Goal: Information Seeking & Learning: Learn about a topic

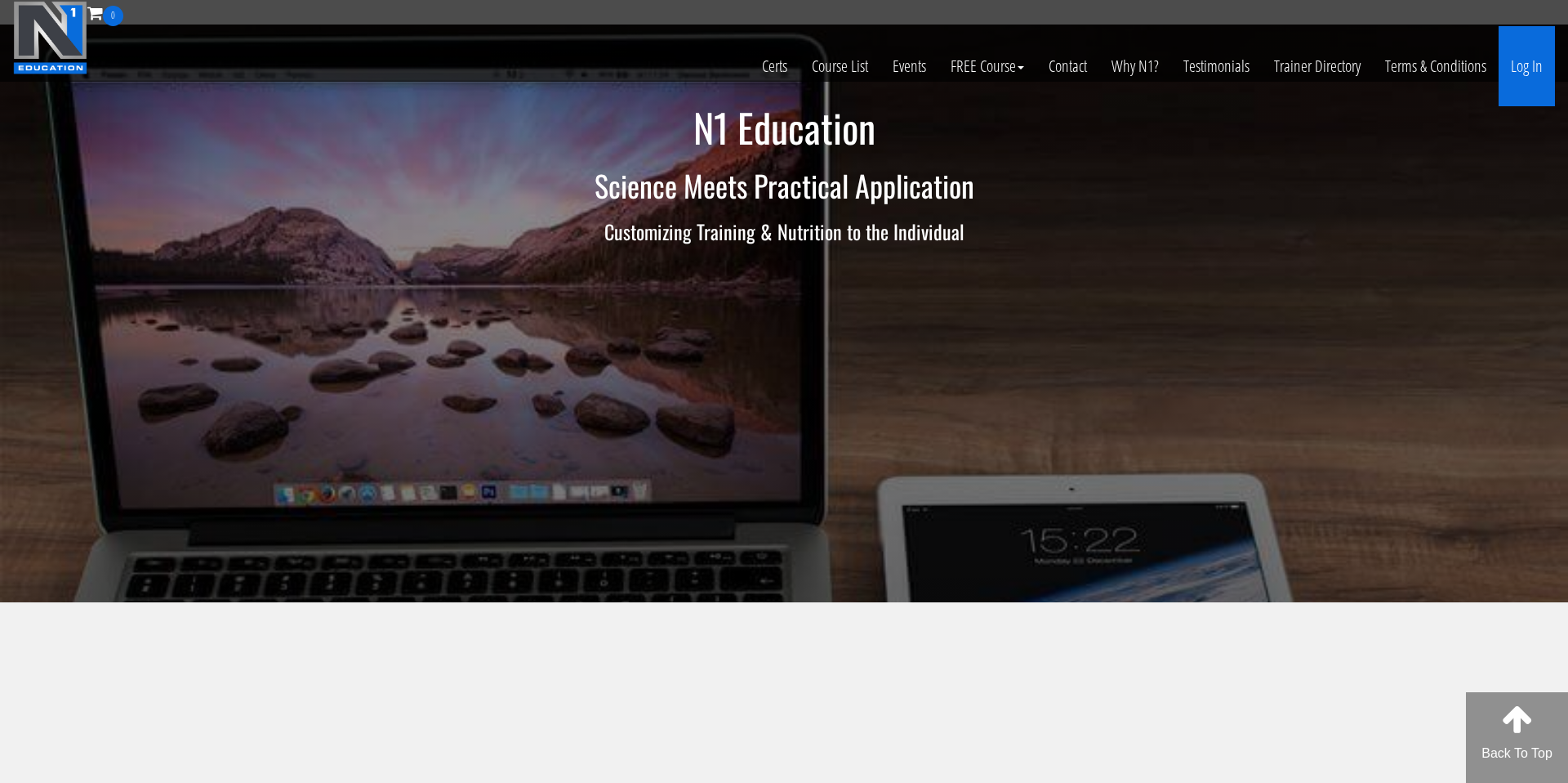
click at [1521, 74] on link "Log In" at bounding box center [1527, 66] width 57 height 80
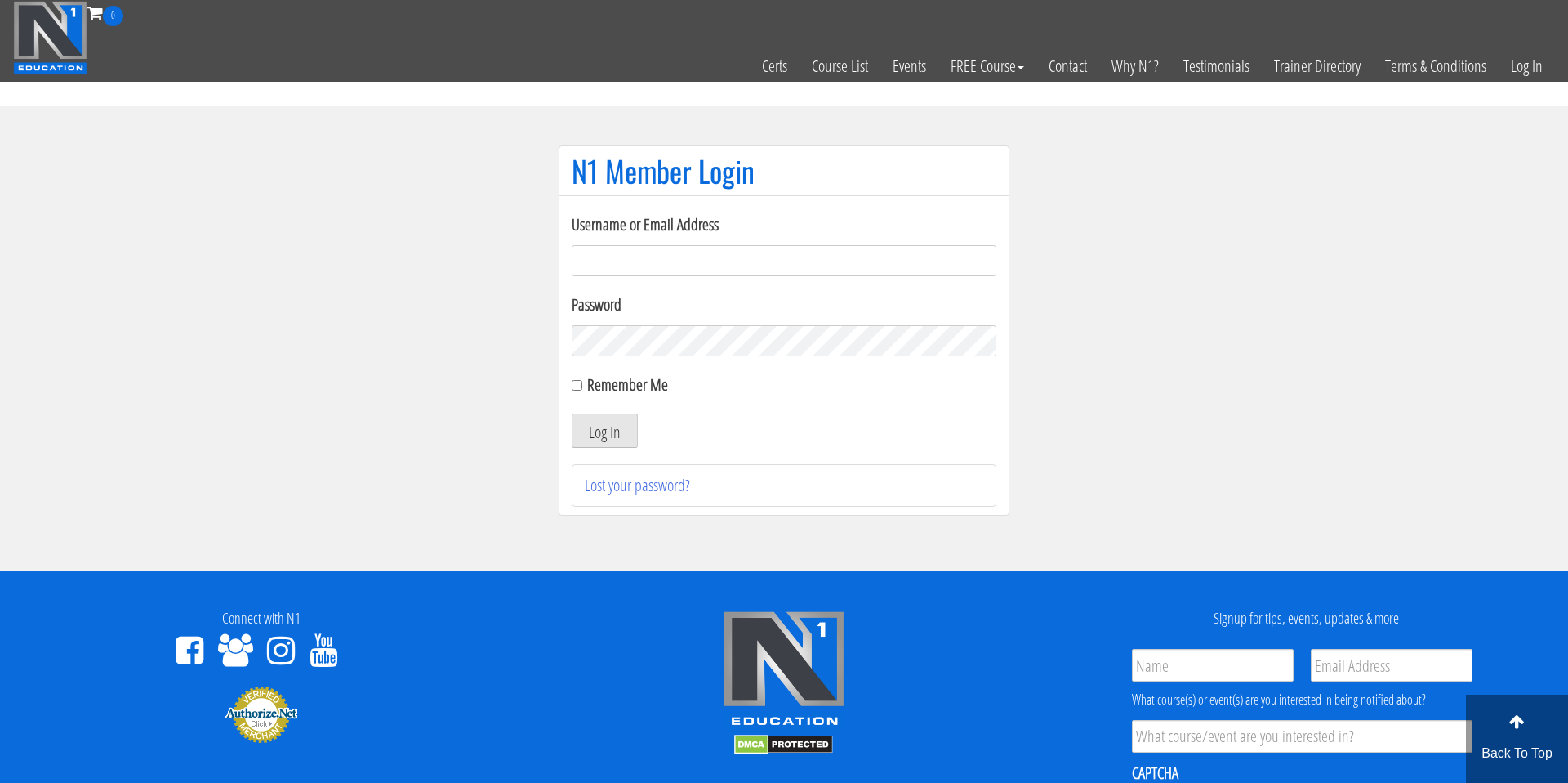
click at [676, 254] on input "Username or Email Address" at bounding box center [784, 260] width 425 height 31
type input "[EMAIL_ADDRESS][DOMAIN_NAME]"
click at [571, 387] on div "Username or Email Address mlkenny111@gmail.com Password Remember Me Log In Lost…" at bounding box center [784, 355] width 450 height 320
click at [580, 384] on input "Remember Me" at bounding box center [577, 385] width 11 height 11
checkbox input "true"
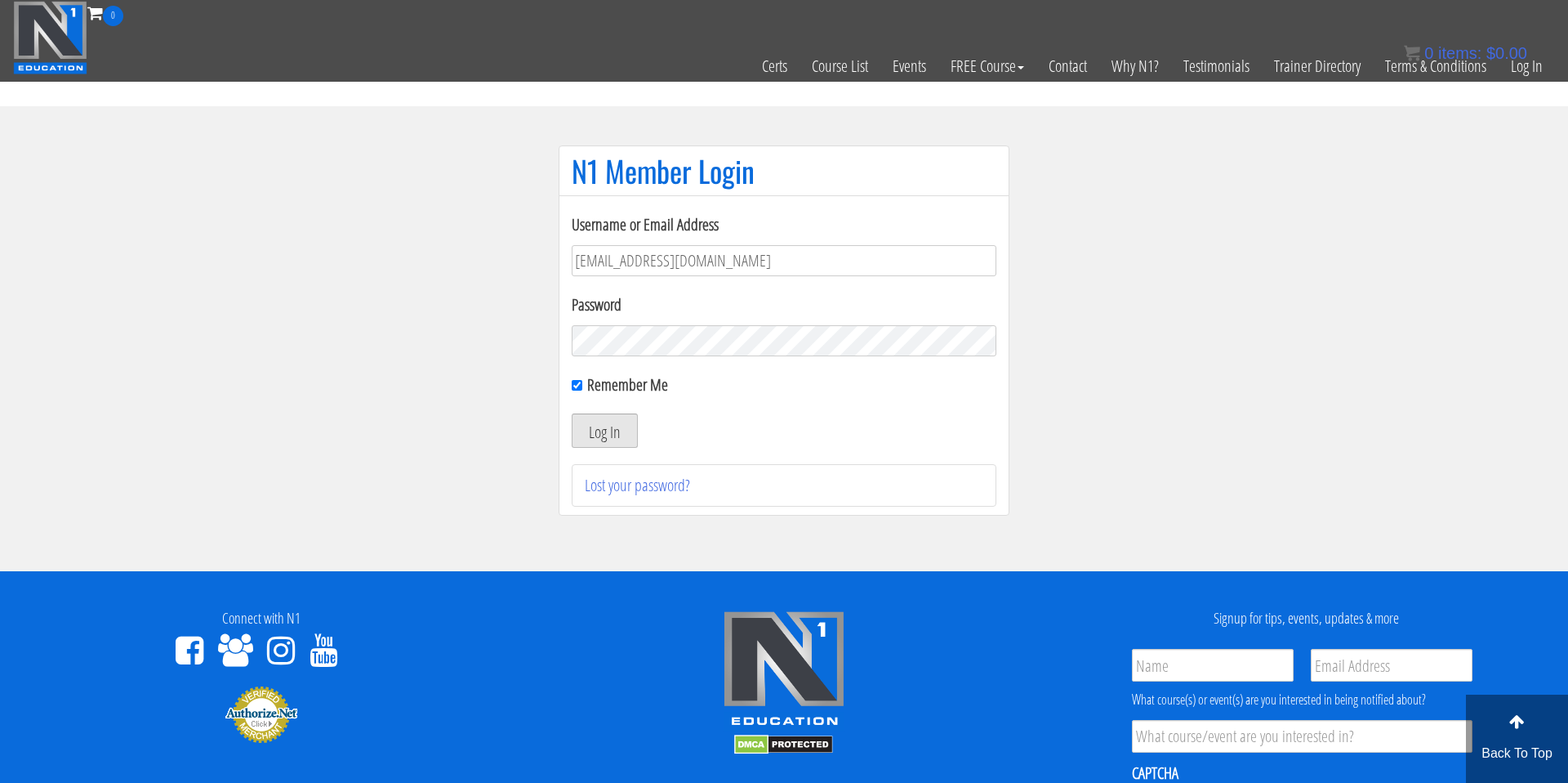
click at [594, 432] on button "Log In" at bounding box center [605, 430] width 66 height 34
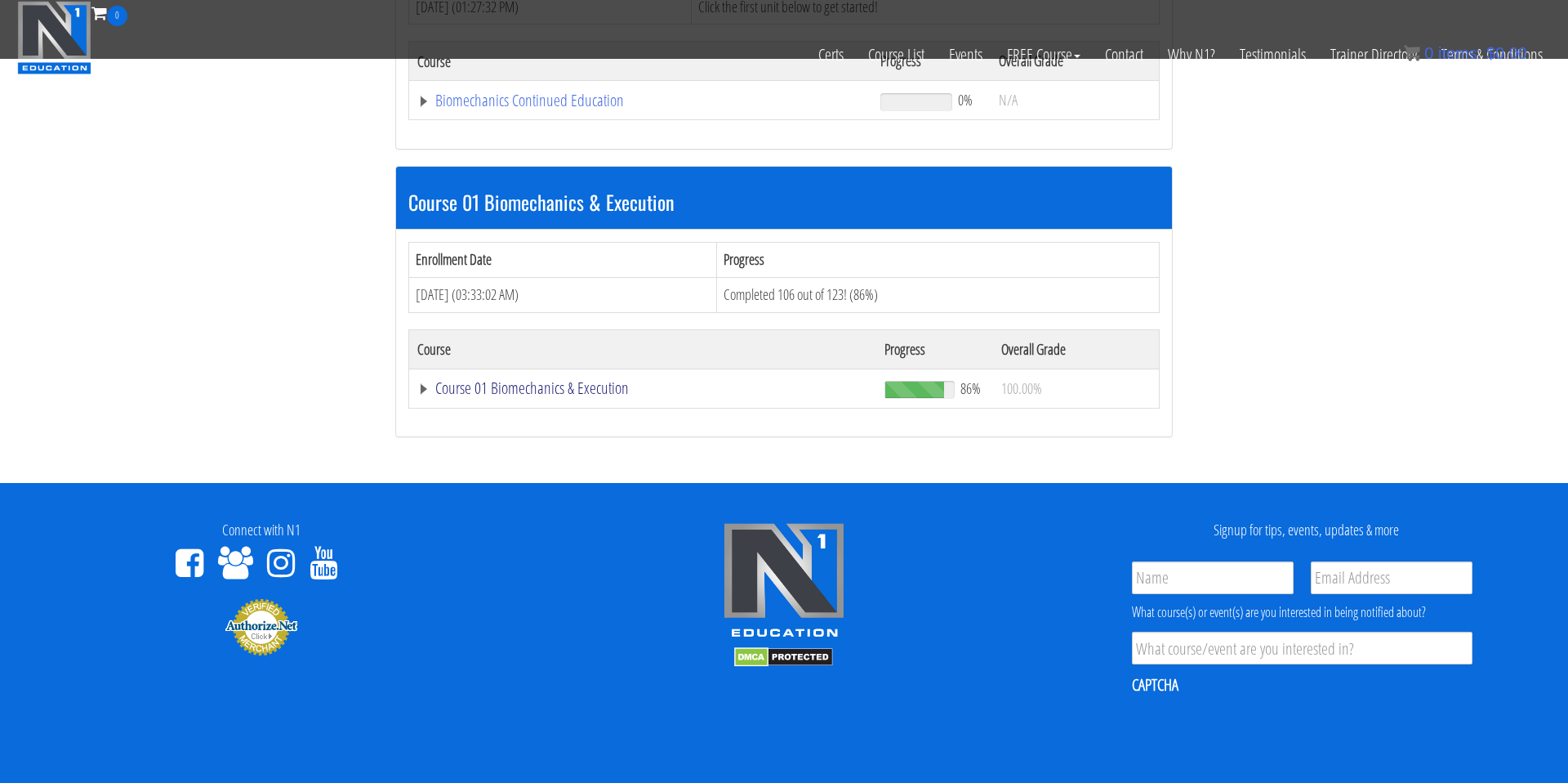
click at [564, 385] on link "Course 01 Biomechanics & Execution" at bounding box center [642, 388] width 450 height 17
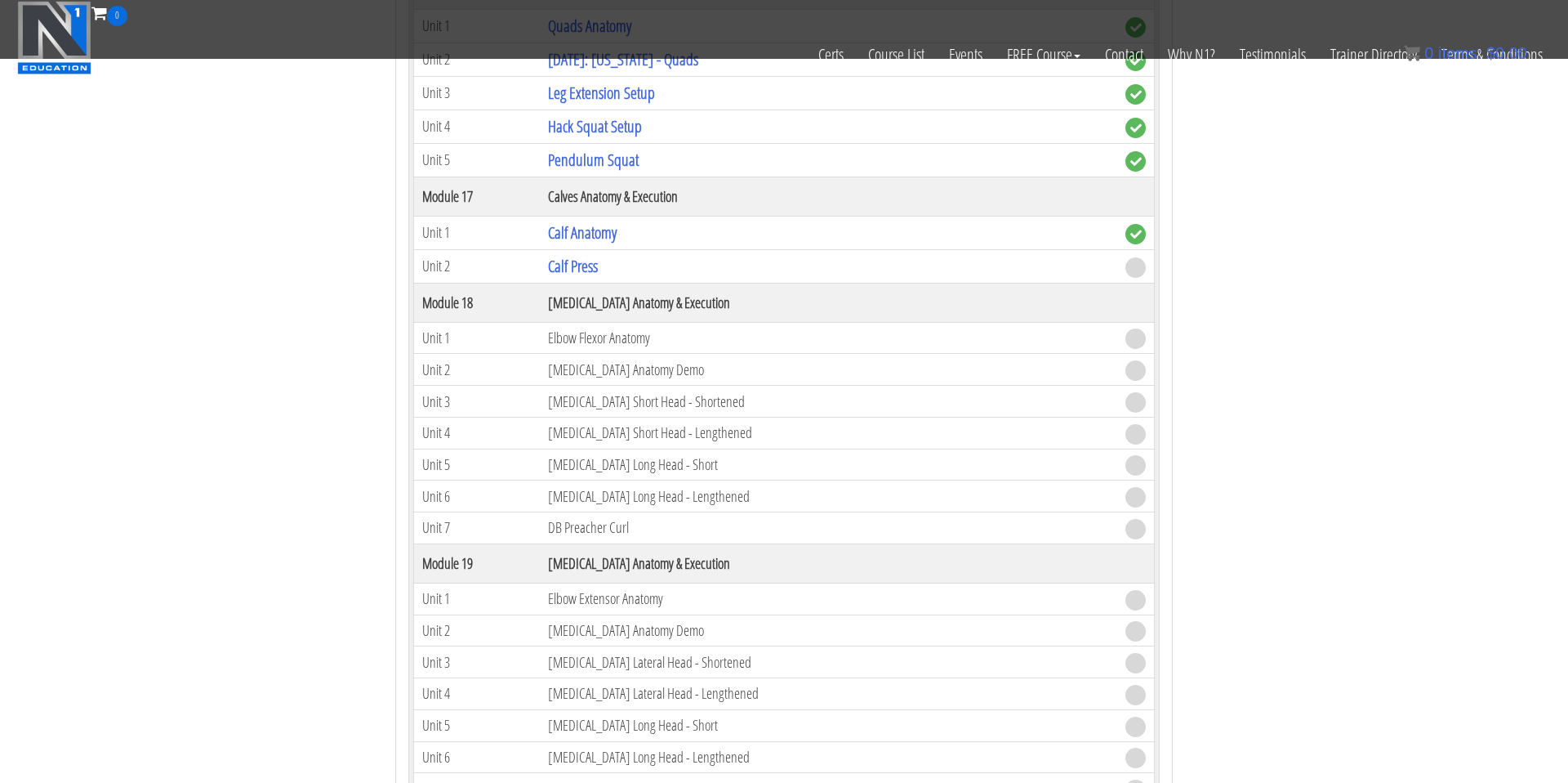
scroll to position [4636, 0]
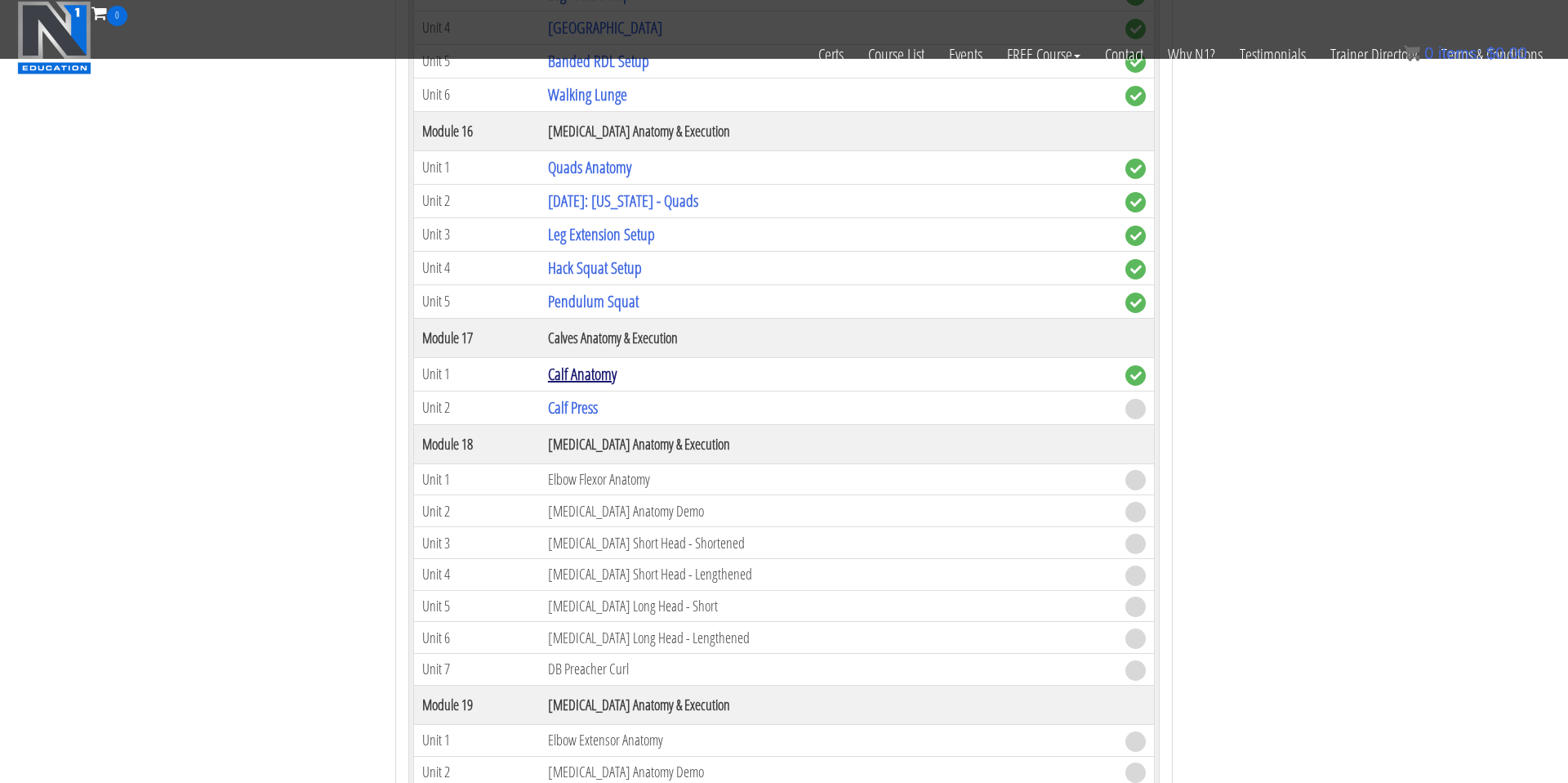
click at [585, 381] on link "Calf Anatomy" at bounding box center [582, 373] width 68 height 22
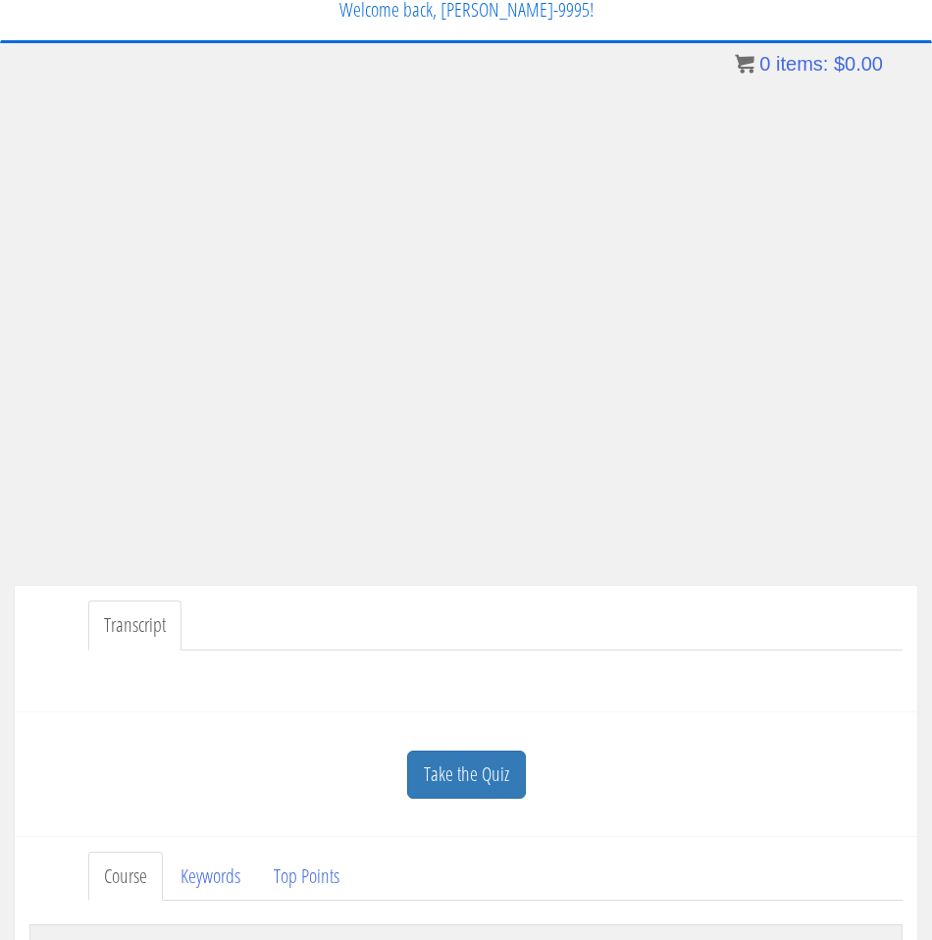
scroll to position [77, 0]
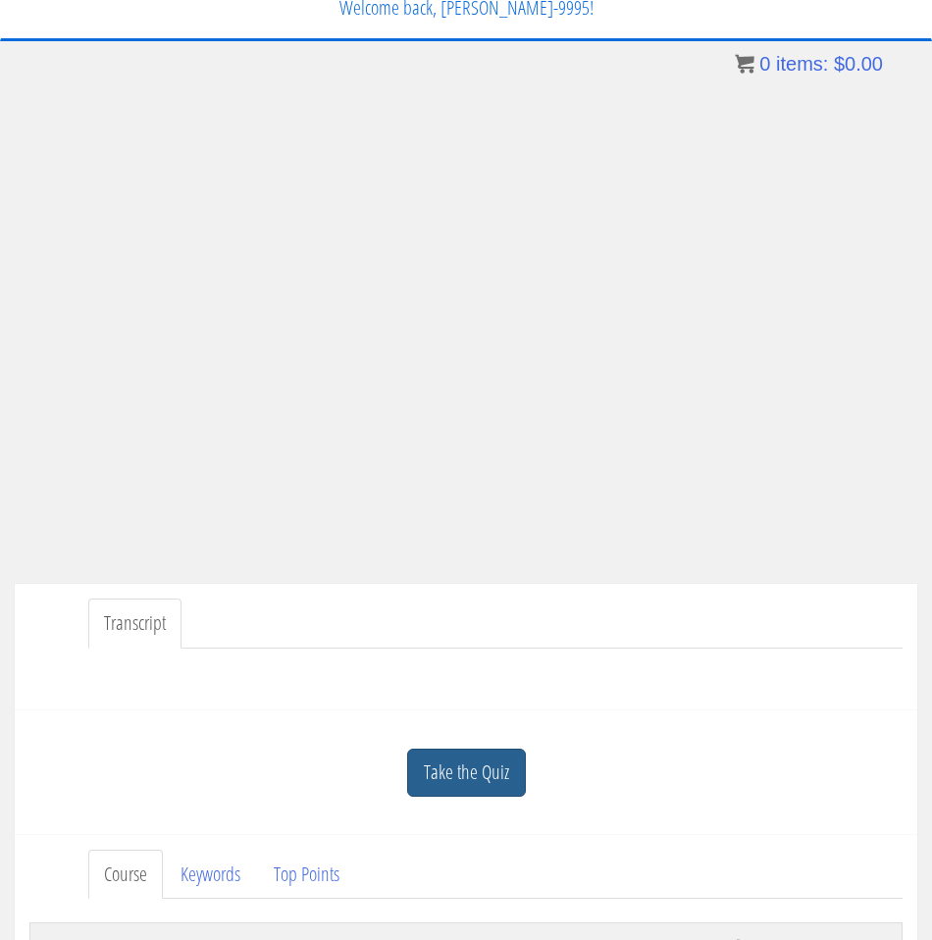
click at [457, 778] on link "Take the Quiz" at bounding box center [466, 772] width 119 height 48
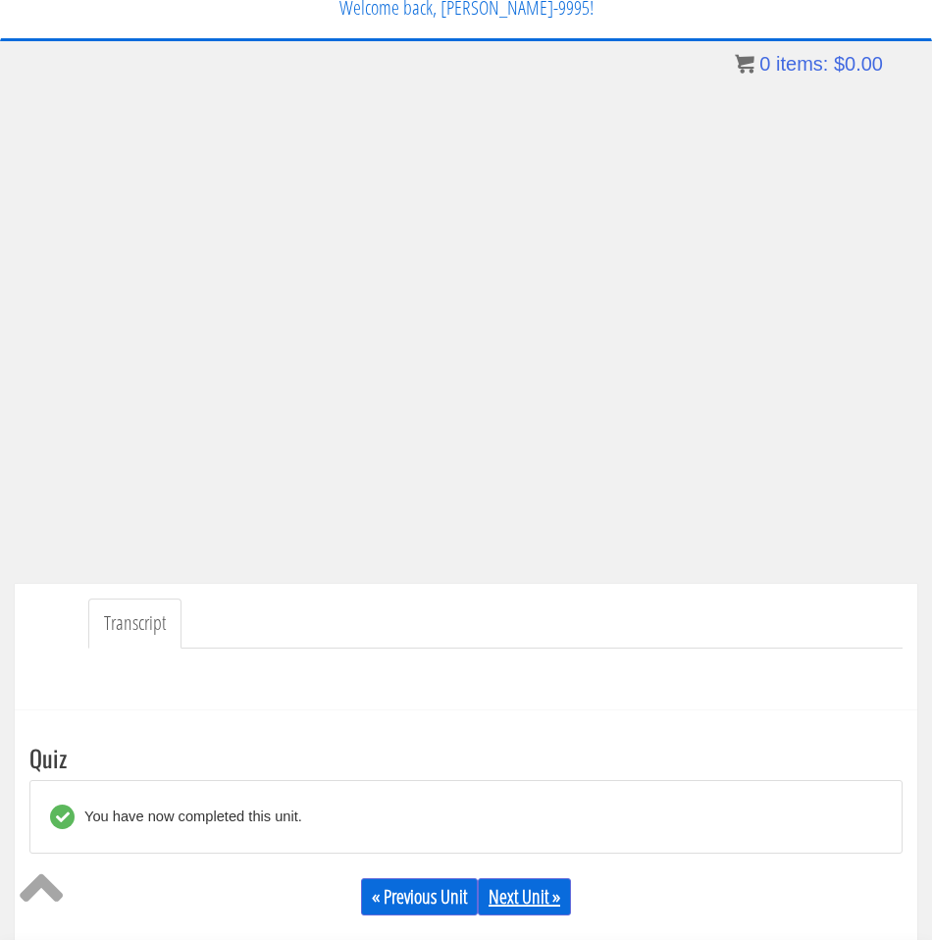
click at [551, 905] on link "Next Unit »" at bounding box center [524, 896] width 93 height 37
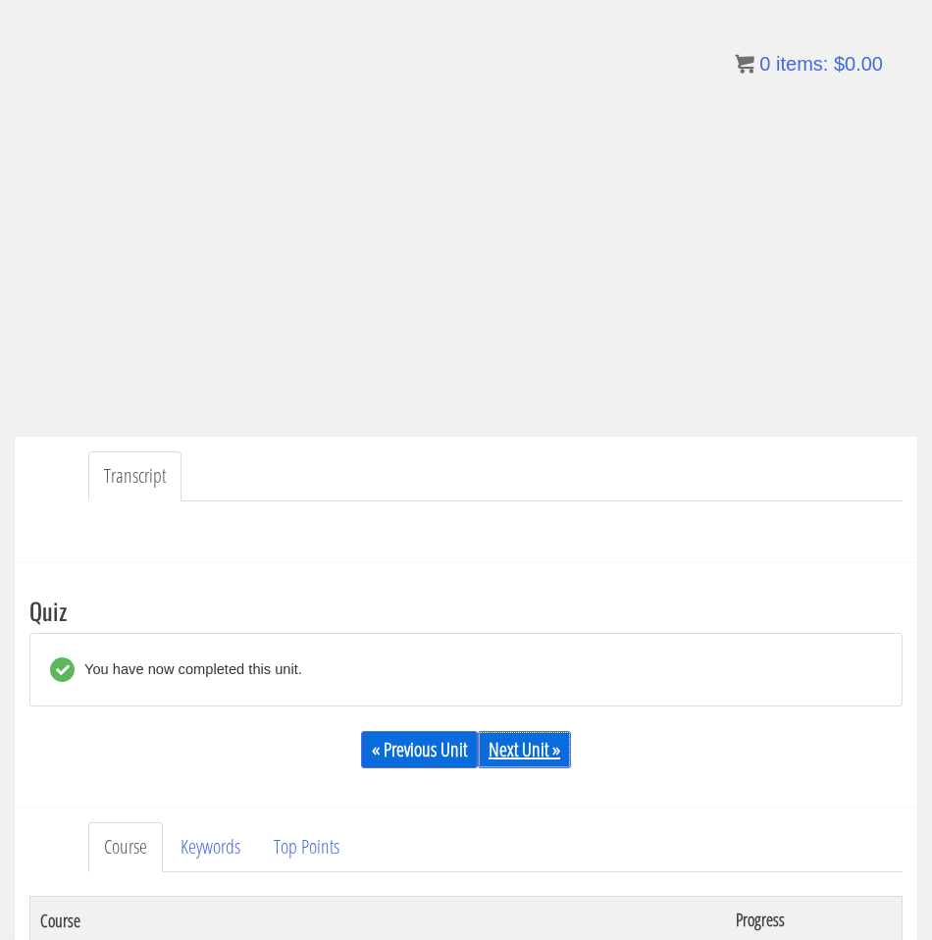
scroll to position [181, 0]
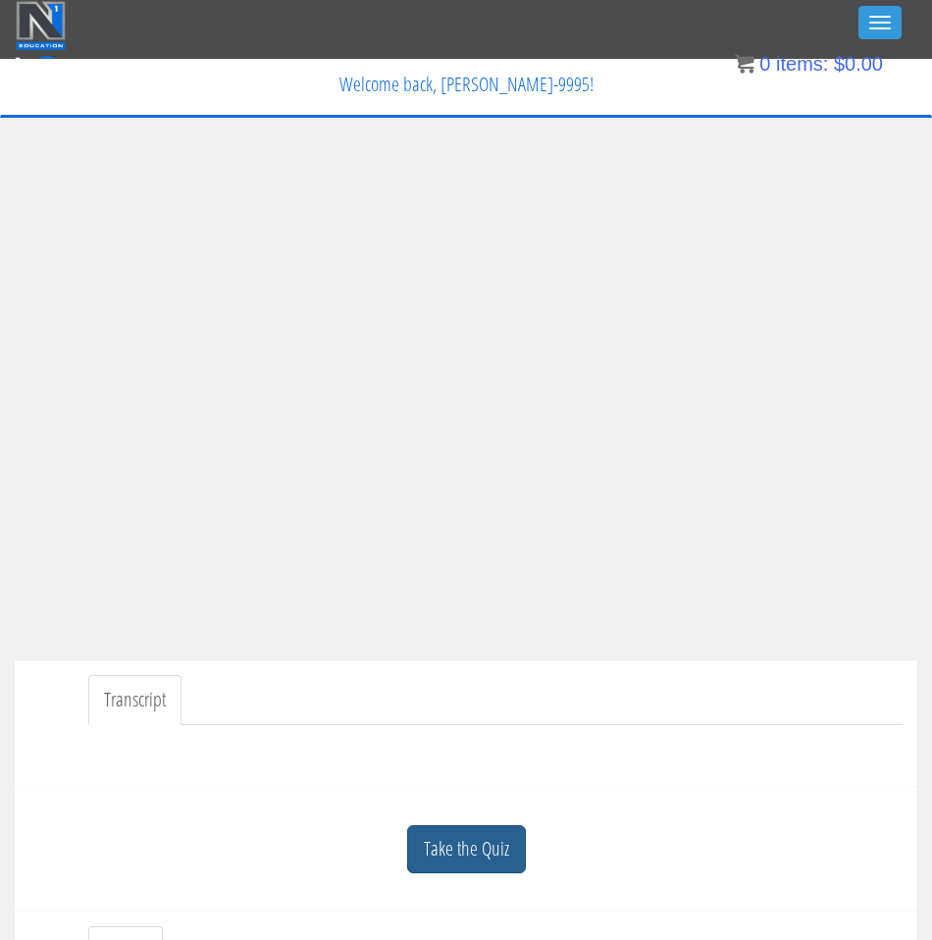
click at [470, 847] on link "Take the Quiz" at bounding box center [466, 849] width 119 height 48
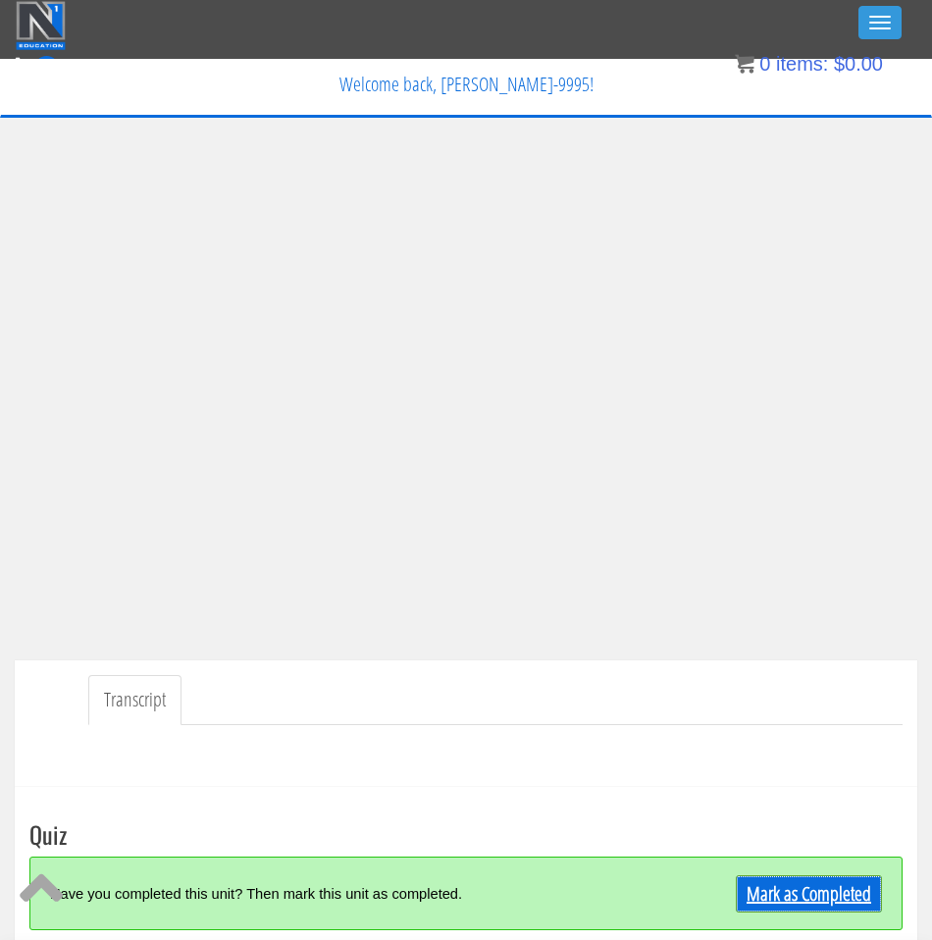
click at [805, 892] on link "Mark as Completed" at bounding box center [809, 893] width 146 height 37
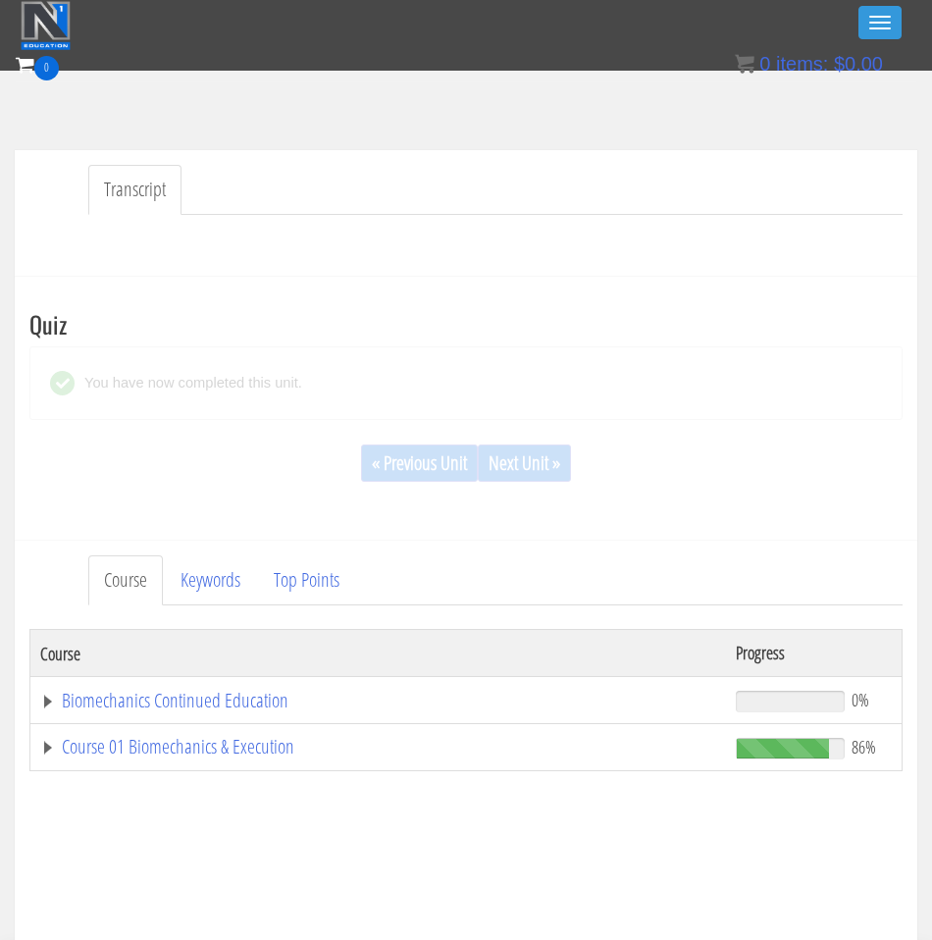
scroll to position [547, 0]
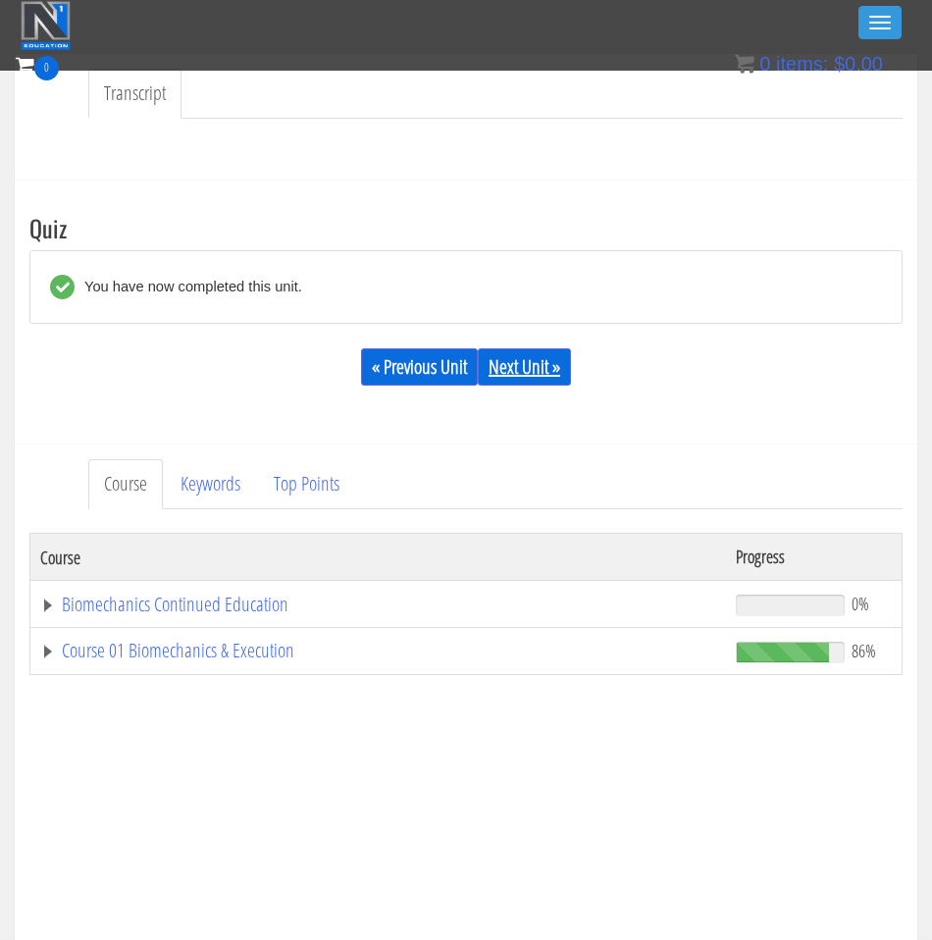
drag, startPoint x: 524, startPoint y: 338, endPoint x: 529, endPoint y: 355, distance: 17.4
click at [524, 338] on div "« Previous Unit Next Unit »" at bounding box center [465, 366] width 873 height 67
click at [530, 363] on link "Next Unit »" at bounding box center [524, 366] width 93 height 37
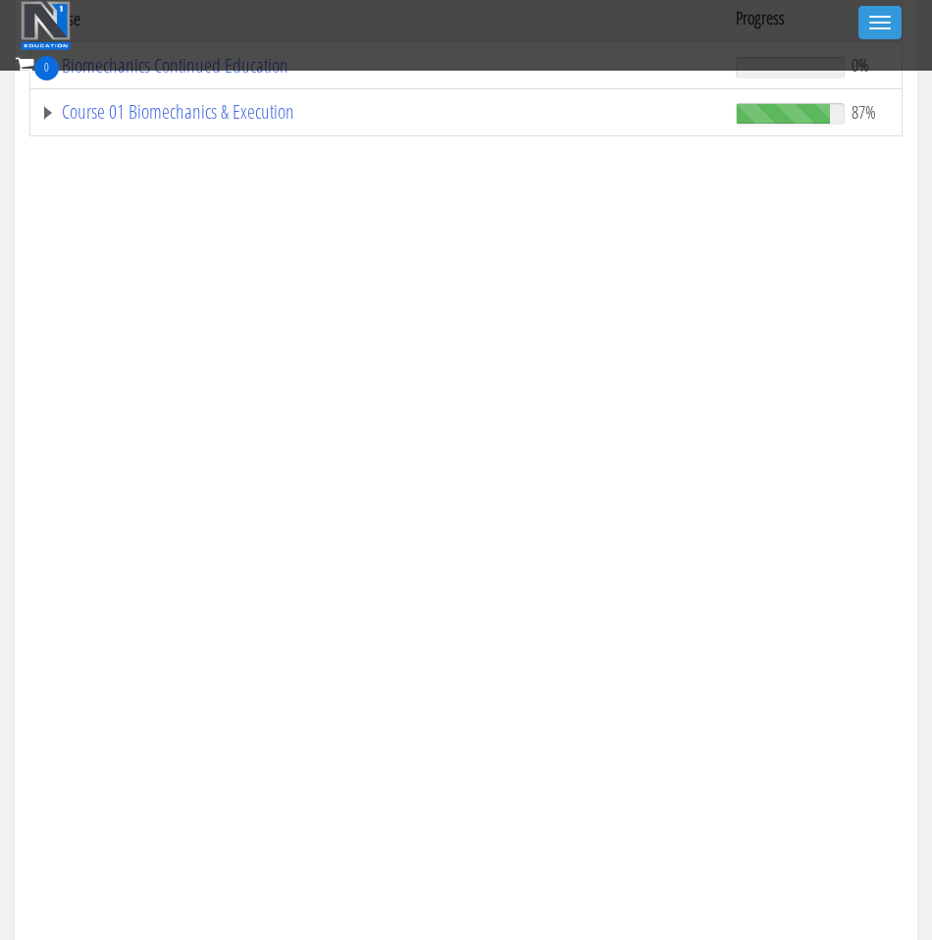
scroll to position [958, 0]
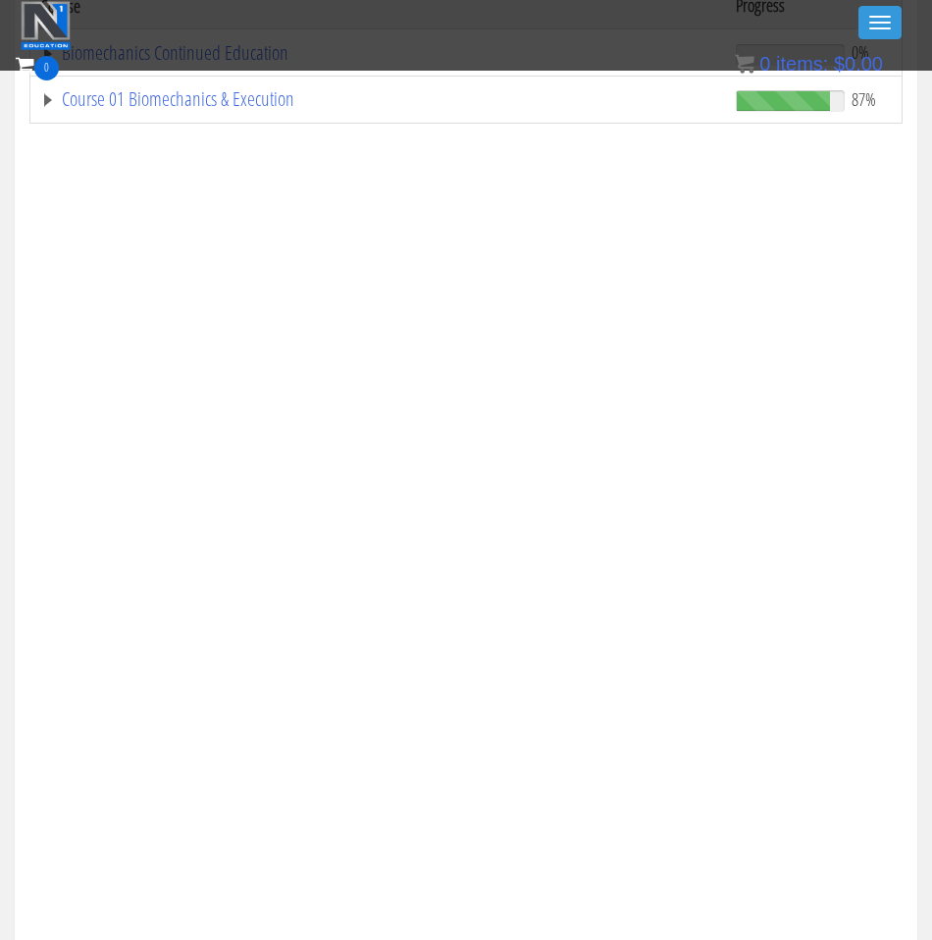
click at [260, 106] on div "Certs Course List Events FREE Course Course Preview – Biomechanics Course Previ…" at bounding box center [466, 114] width 900 height 69
click at [261, 95] on div "Certs Course List Events FREE Course Course Preview – Biomechanics Course Previ…" at bounding box center [466, 114] width 900 height 69
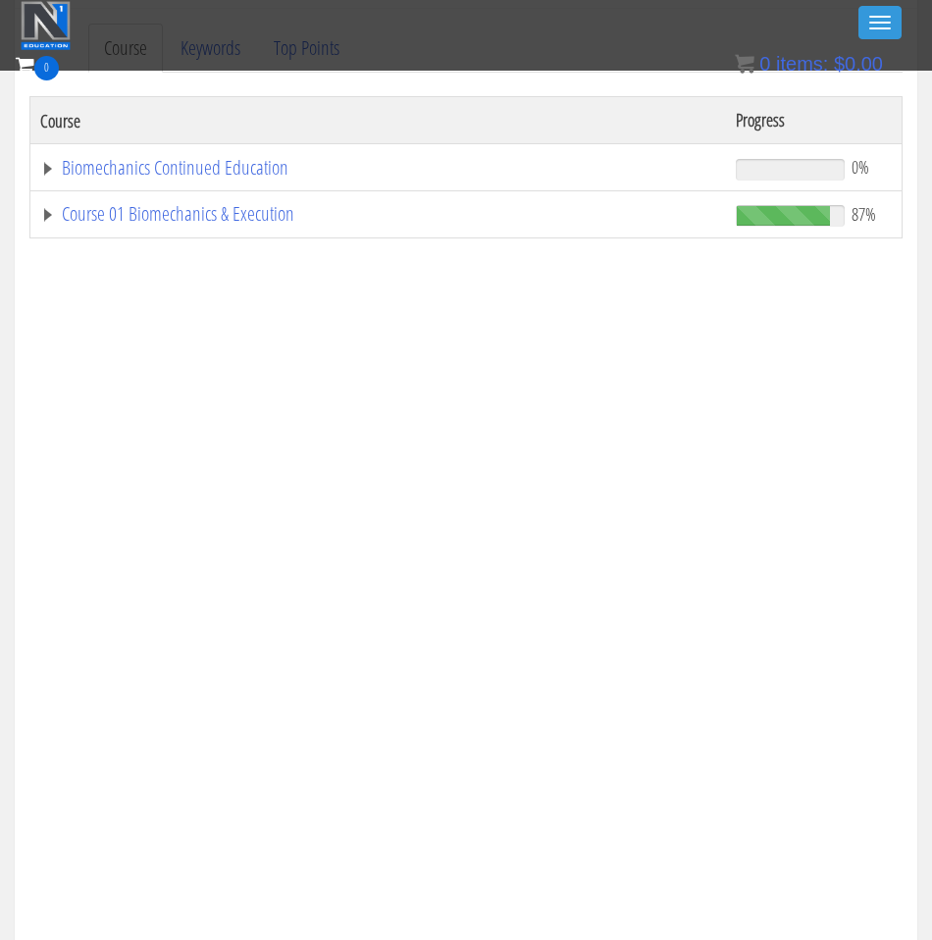
scroll to position [807, 0]
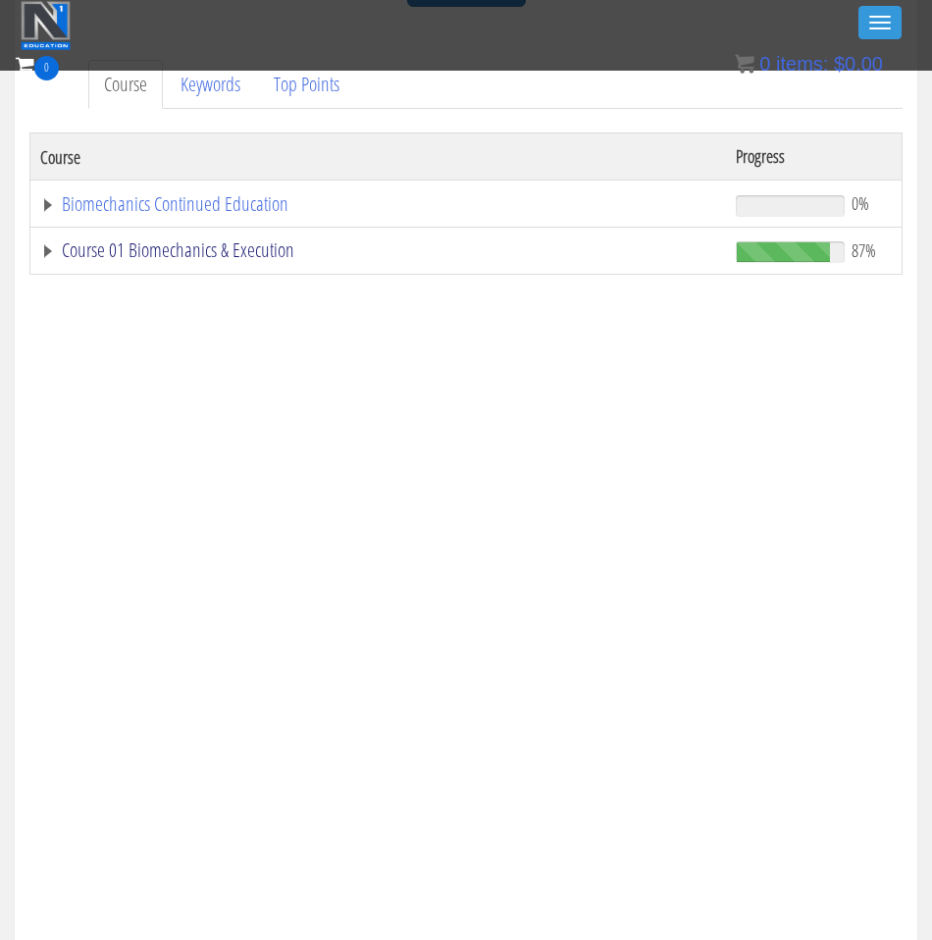
click at [128, 255] on link "Course 01 Biomechanics & Execution" at bounding box center [378, 250] width 676 height 20
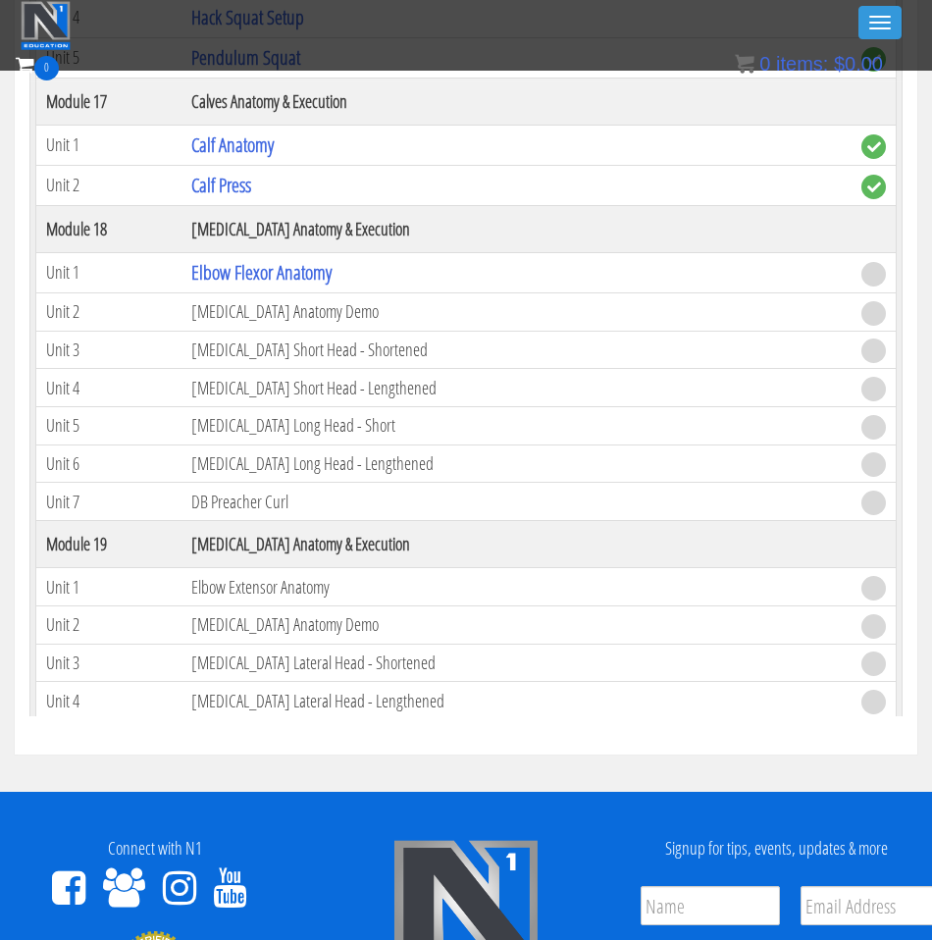
scroll to position [4802, 0]
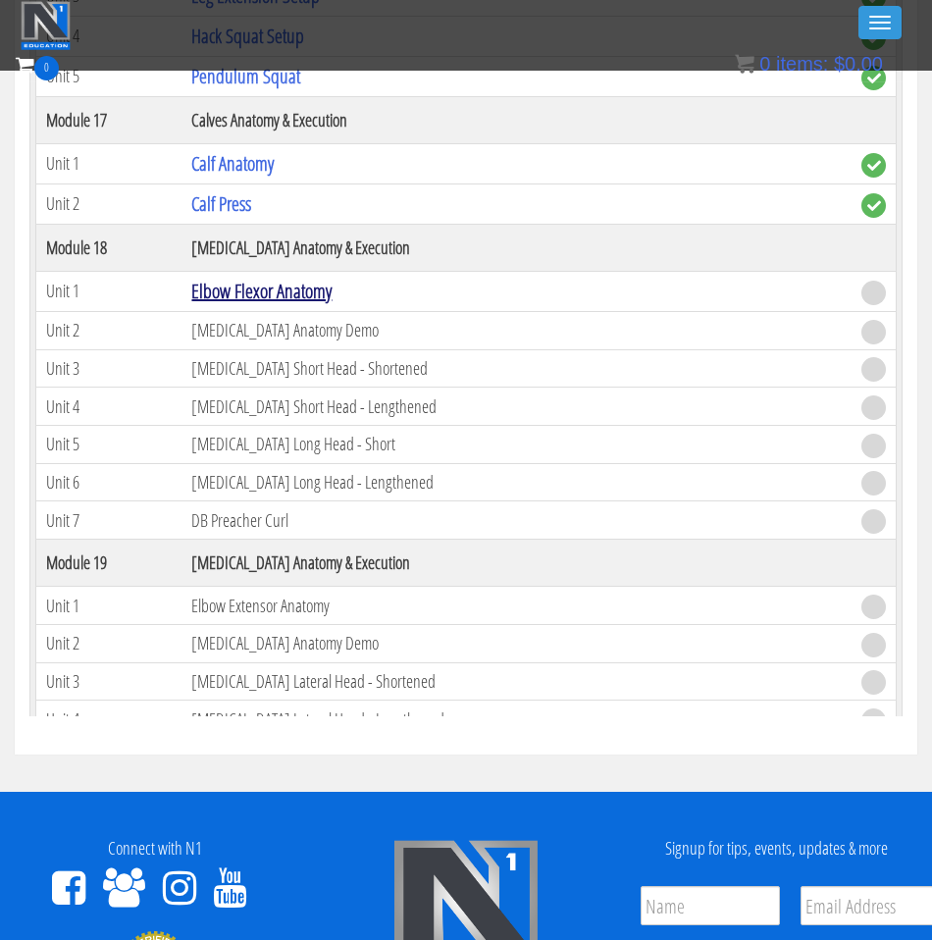
click at [269, 286] on link "Elbow Flexor Anatomy" at bounding box center [261, 291] width 140 height 26
